Goal: Task Accomplishment & Management: Manage account settings

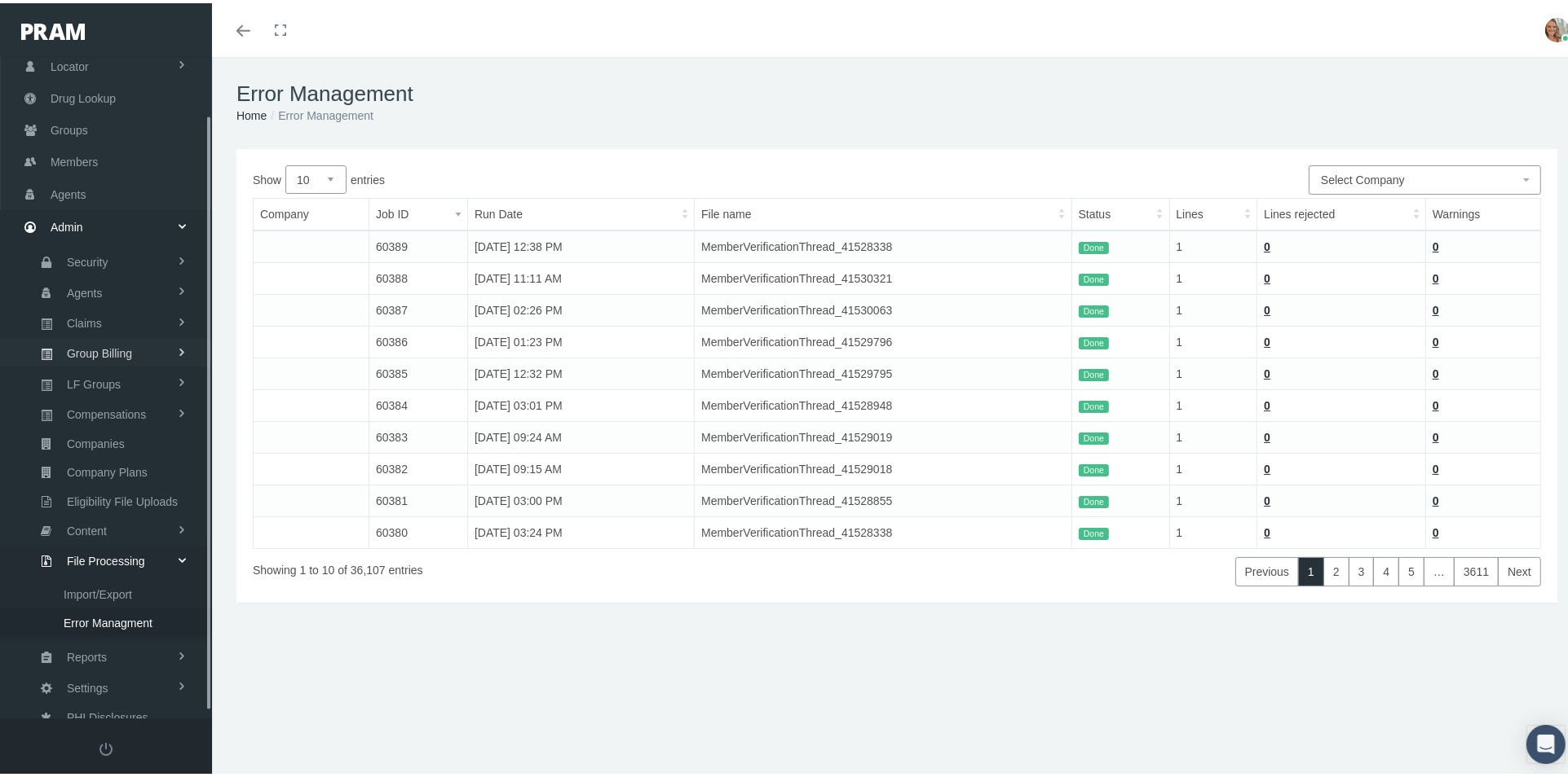
scroll to position [70, 0]
click at [62, 158] on span "Members" at bounding box center [74, 155] width 47 height 31
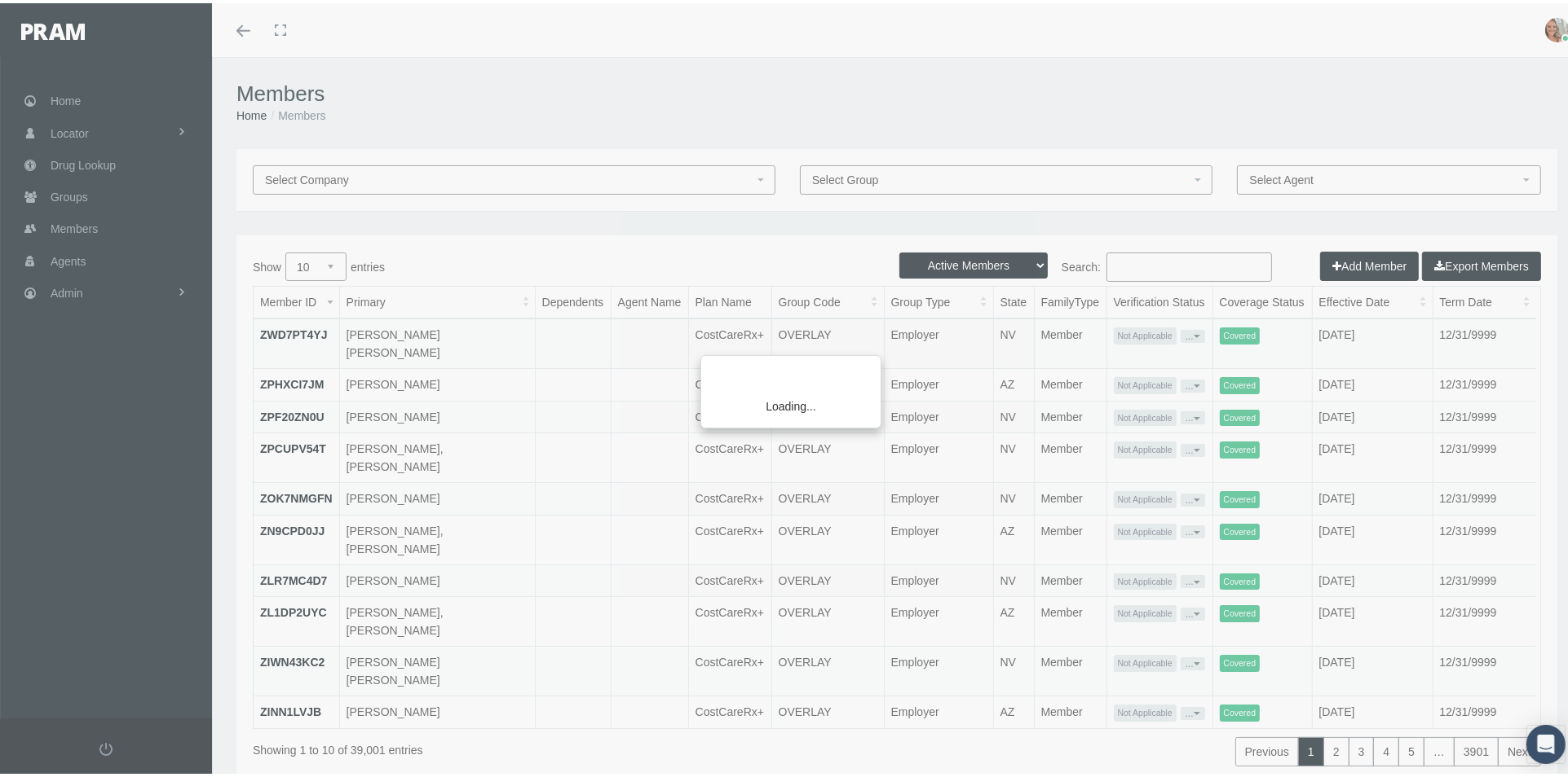
click at [1122, 263] on div "Loading..." at bounding box center [784, 388] width 1568 height 777
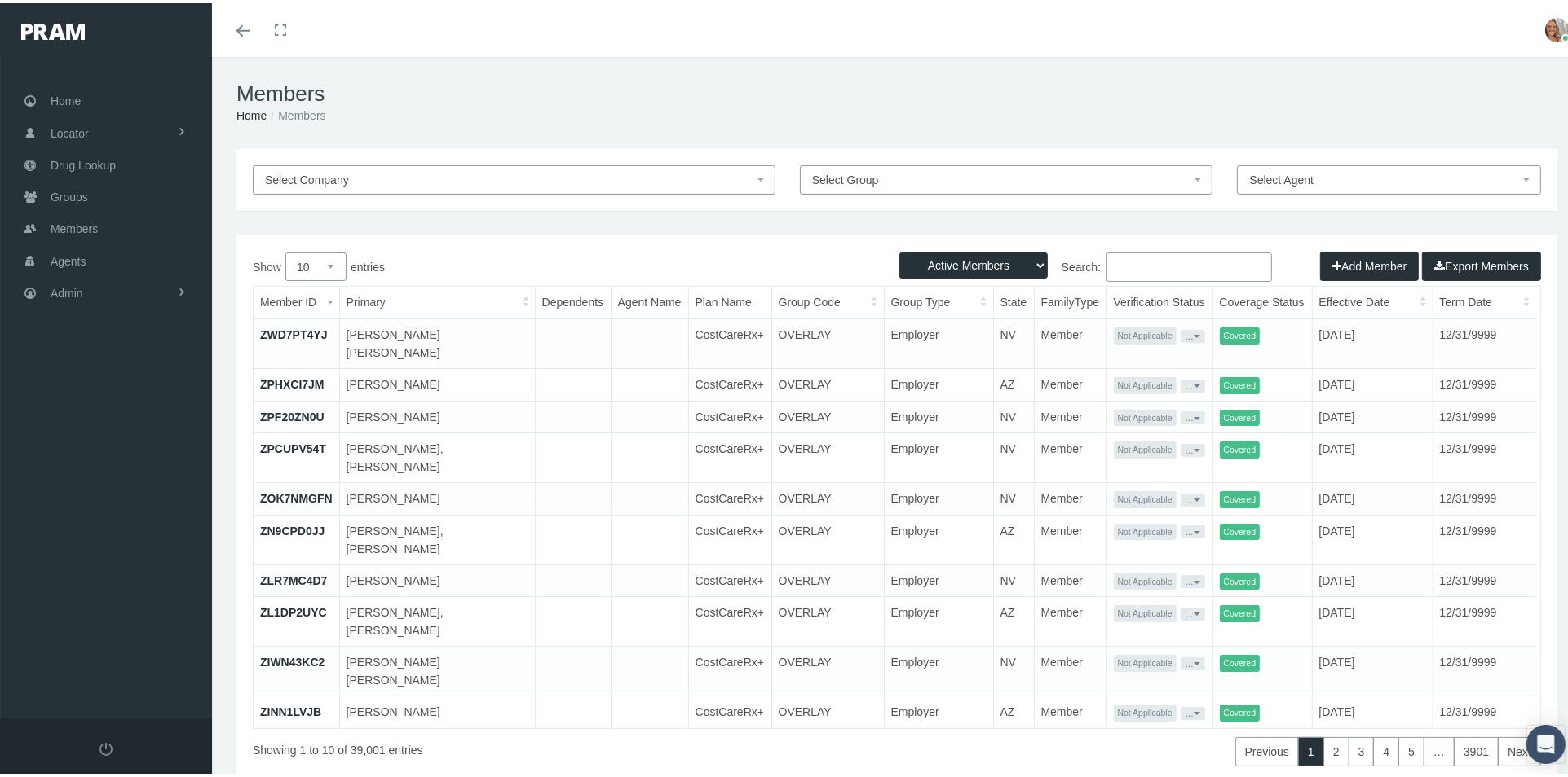
click at [1122, 263] on input "Search:" at bounding box center [1189, 264] width 165 height 30
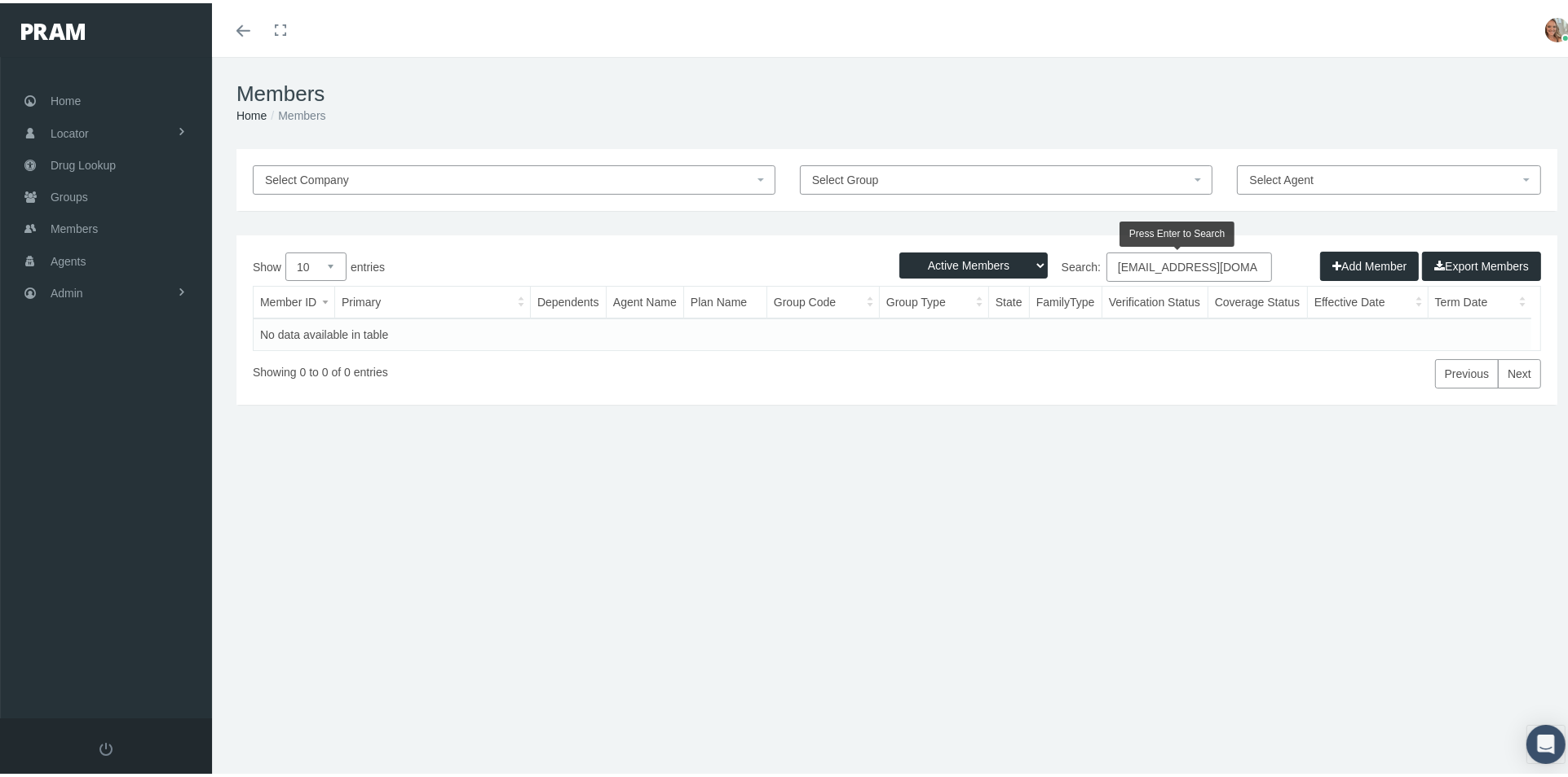
click at [1147, 265] on input "thorchic@aol.com" at bounding box center [1189, 264] width 165 height 30
type input "thorchic13@aol.com"
click at [1005, 255] on select "Active Members Terminated Members Active & Terminated" at bounding box center [973, 262] width 149 height 26
select select "3"
click at [899, 249] on select "Active Members Terminated Members Active & Terminated" at bounding box center [973, 262] width 149 height 26
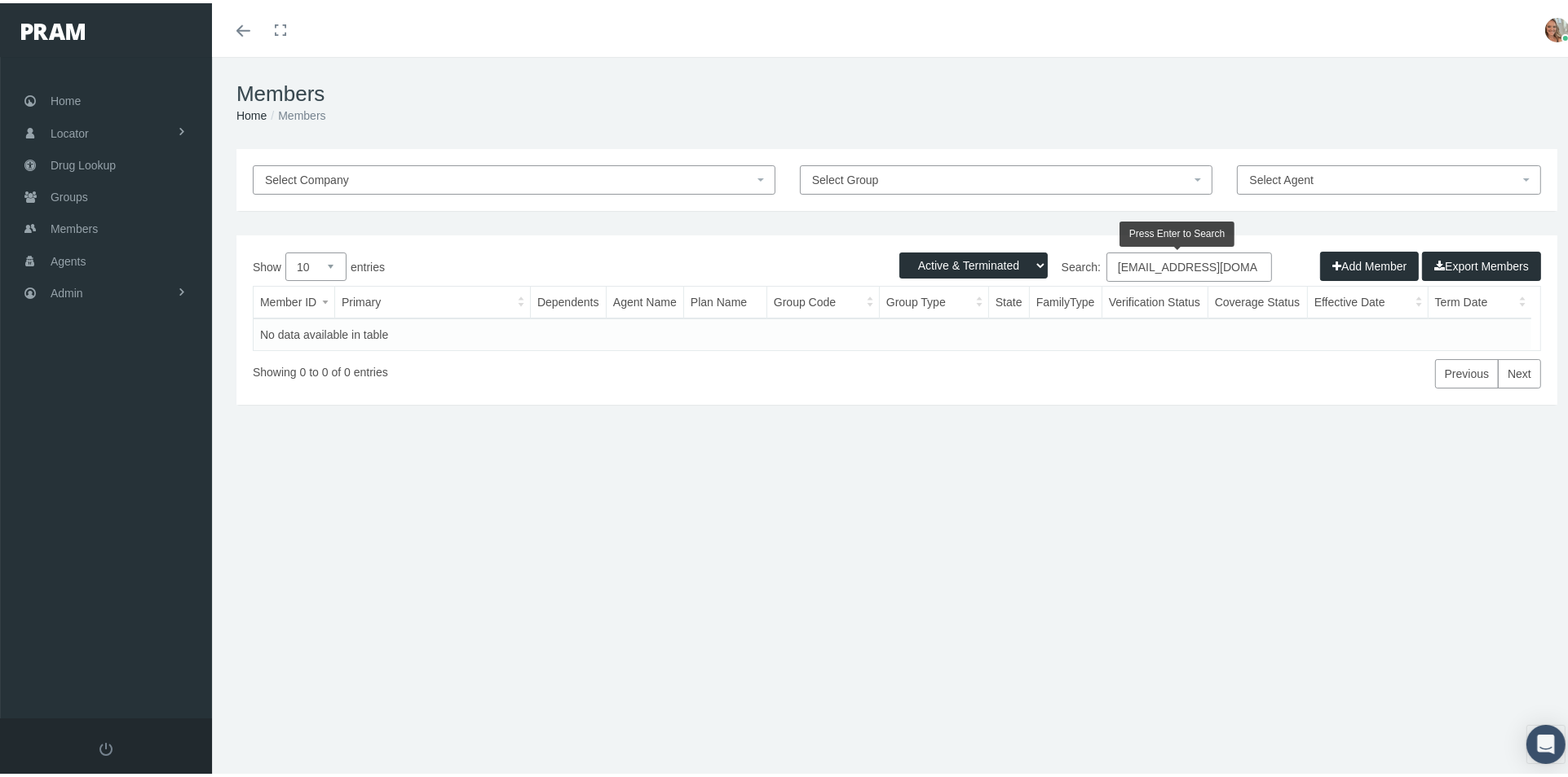
click at [1243, 263] on input "thorchic13@aol.com" at bounding box center [1189, 264] width 165 height 30
